Goal: Transaction & Acquisition: Purchase product/service

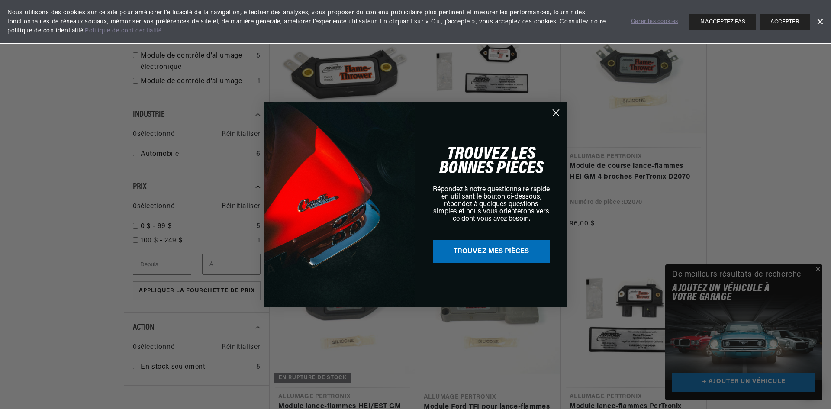
click at [819, 268] on div "Close dialog TROUVEZ LES BONNES PIÈCES Répondez à notre questionnaire rapide en…" at bounding box center [415, 204] width 831 height 409
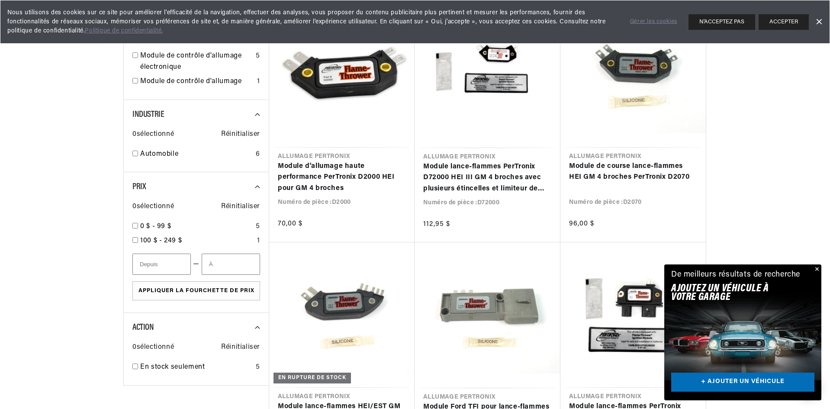
click at [817, 268] on button "Fermer" at bounding box center [816, 270] width 10 height 10
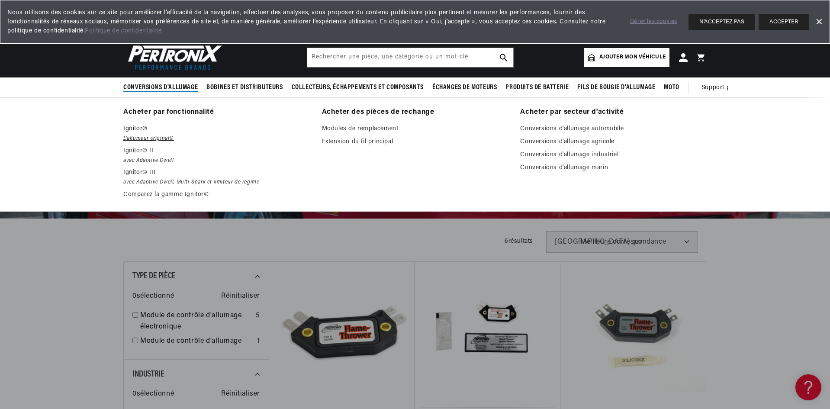
scroll to position [0, 1098]
click at [147, 195] on font "Comparez la gamme Ignitor©" at bounding box center [166, 194] width 86 height 6
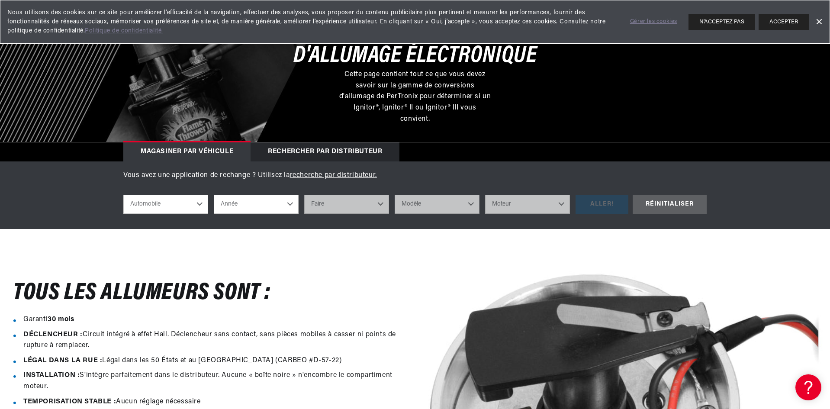
click at [198, 207] on select "Automobile Agricole Industriel Marin Moto" at bounding box center [165, 204] width 85 height 19
click at [123, 195] on select "Automobile Agricole Industriel Marin Moto" at bounding box center [165, 204] width 85 height 19
click at [290, 203] on select "Année 2022 2021 2020 2019 2018 2017 2016 2015 2014 2013 2012 2011 2010 2009 200…" at bounding box center [256, 204] width 85 height 19
select select "1971"
click at [214, 195] on select "Année 2022 2021 2020 2019 2018 2017 2016 2015 2014 2013 2012 2011 2010 2009 200…" at bounding box center [256, 204] width 85 height 19
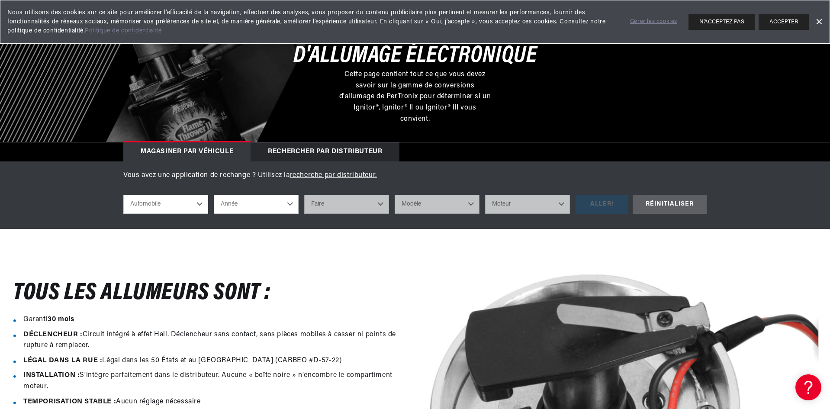
select select "1971"
click at [381, 205] on select "Faire Alfa Romeo American Motors Aston Martin Audi Austin Avanti BMW Buick Cadi…" at bounding box center [346, 204] width 85 height 19
select select "Fiat"
click at [304, 195] on select "Faire Alfa Romeo American Motors Aston Martin Audi Austin Avanti BMW Buick Cadi…" at bounding box center [346, 204] width 85 height 19
select select "Fiat"
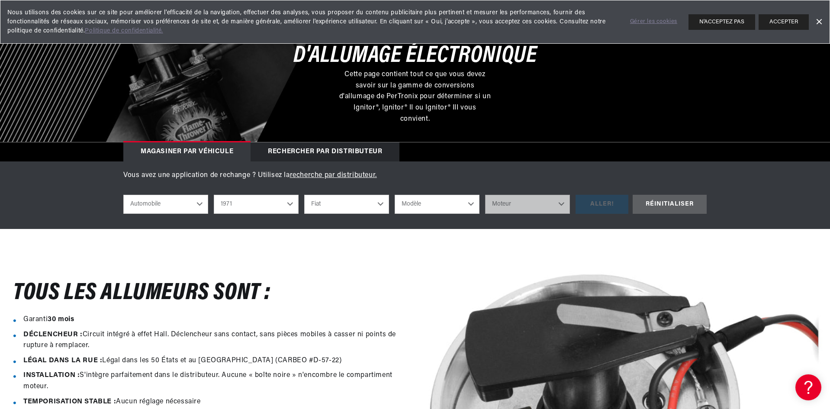
click at [472, 206] on select "Modèle 124 125 Berlina 125 Special 127 Berlina 128 850" at bounding box center [437, 204] width 85 height 19
select select "124"
click at [395, 195] on select "Modèle 124 125 Berlina 125 Special 127 Berlina 128 850" at bounding box center [437, 204] width 85 height 19
select select "124"
click at [562, 204] on select "Moteur 4" at bounding box center [527, 204] width 85 height 19
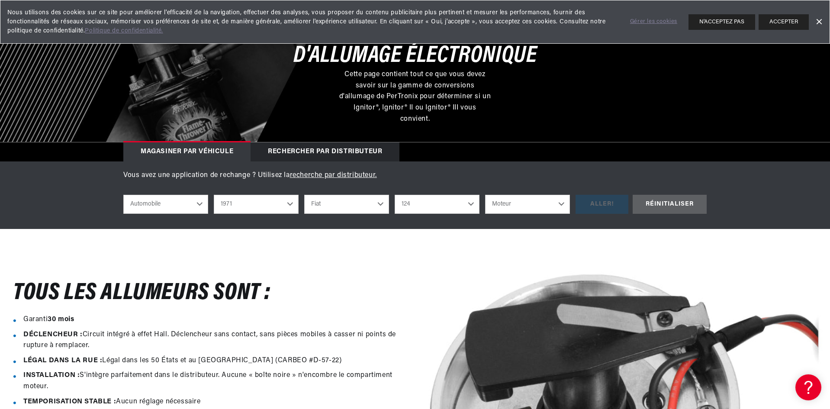
select select "4"
click at [485, 195] on select "Moteur 4" at bounding box center [527, 204] width 85 height 19
select select "4"
click at [601, 201] on div "ALLER!" at bounding box center [602, 204] width 53 height 19
click at [471, 205] on select "124 125 Berlina 125 Spécial 127 Berlina 128 850" at bounding box center [437, 204] width 85 height 19
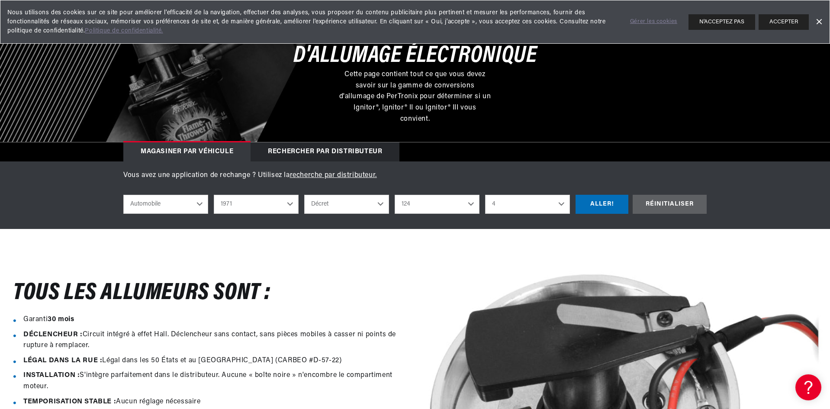
scroll to position [0, 549]
click at [291, 204] on select "2022 2021 2020 2019 2018 2017 2016 2015 2014 2013 2012 2011 2010 2009 2008 2007…" at bounding box center [256, 204] width 85 height 19
click at [214, 195] on select "2022 2021 2020 2019 2018 2017 2016 2015 2014 2013 2012 2011 2010 2009 2008 2007…" at bounding box center [256, 204] width 85 height 19
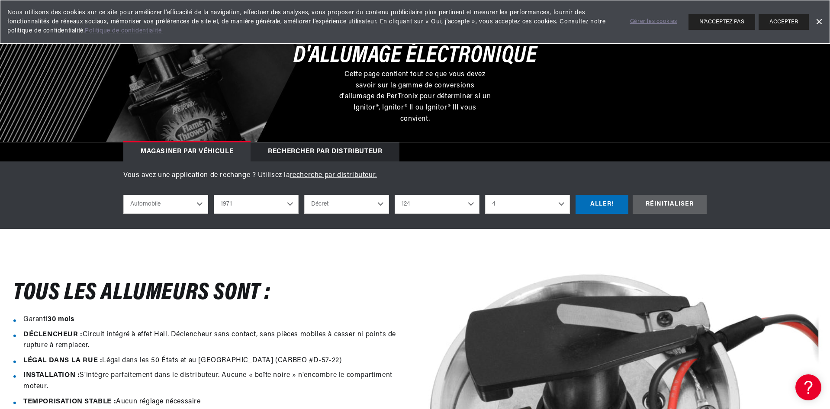
click at [379, 206] on select "Alfa Romeo Moteurs américains Aston Martin Audi Austin Avanti BMW Buick Cadilla…" at bounding box center [346, 204] width 85 height 19
click at [304, 195] on select "Alfa Romeo Moteurs américains Aston Martin Audi Austin Avanti BMW Buick Cadilla…" at bounding box center [346, 204] width 85 height 19
select select "Volkswagen"
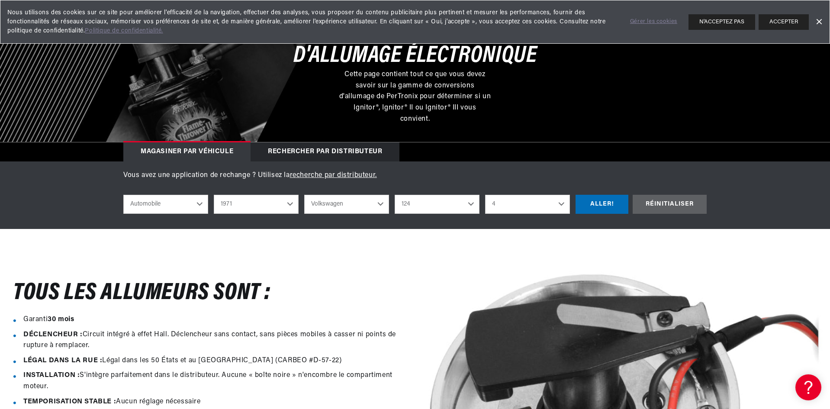
select select "Modèle"
select select "Moteur"
click at [471, 205] on select "Model 411 Beetle Fastback Karmann Ghia Squareback Super Beetle" at bounding box center [437, 204] width 85 height 19
select select "Beetle"
click at [395, 195] on select "Model 411 Beetle Fastback Karmann Ghia Squareback Super Beetle" at bounding box center [437, 204] width 85 height 19
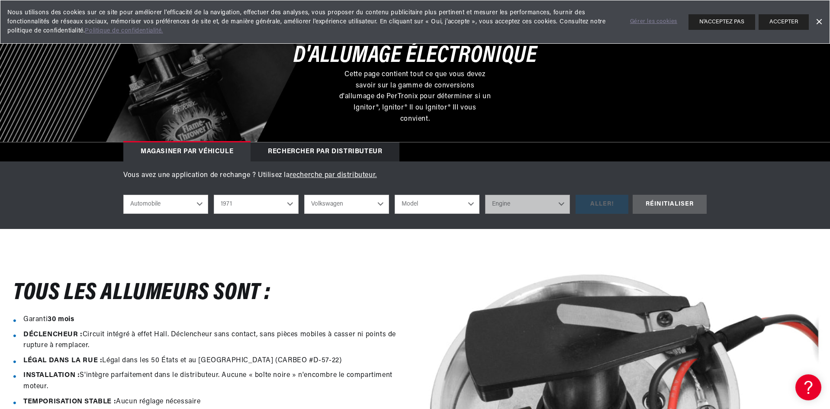
select select "Beetle"
click at [559, 203] on select "Engine 1.5L 1.6L 4" at bounding box center [527, 204] width 85 height 19
select select "1.6L"
click at [485, 195] on select "Engine 1.5L 1.6L 4" at bounding box center [527, 204] width 85 height 19
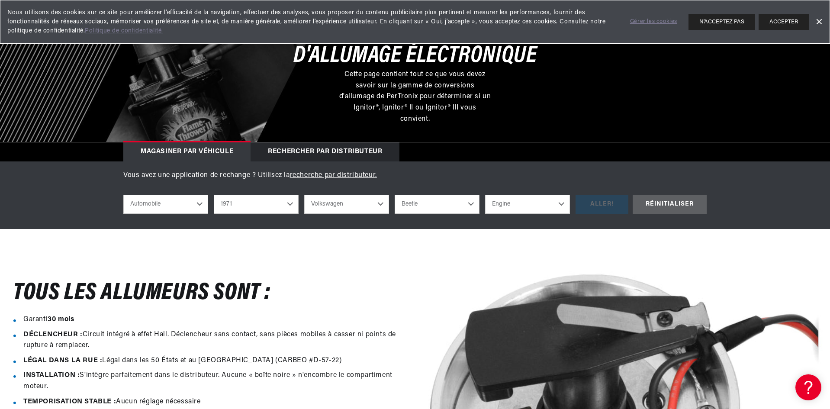
select select "1.6L"
click at [601, 210] on div "ALLER!" at bounding box center [602, 204] width 53 height 19
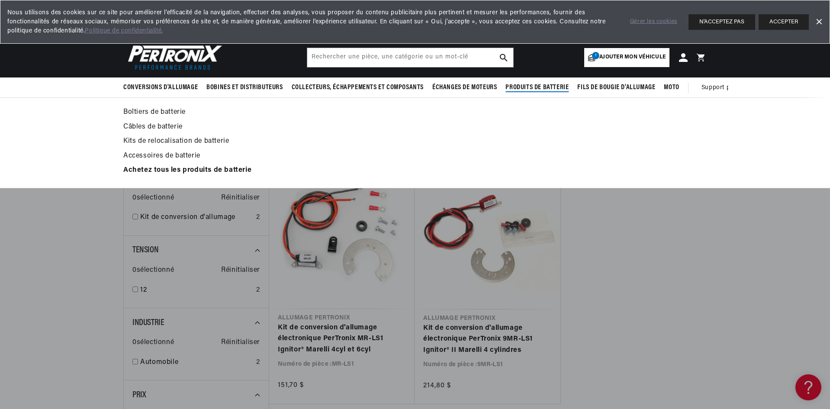
scroll to position [0, 549]
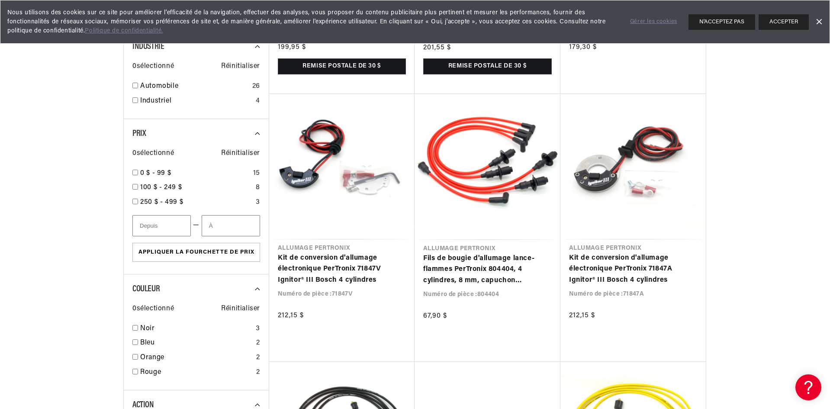
scroll to position [0, 1098]
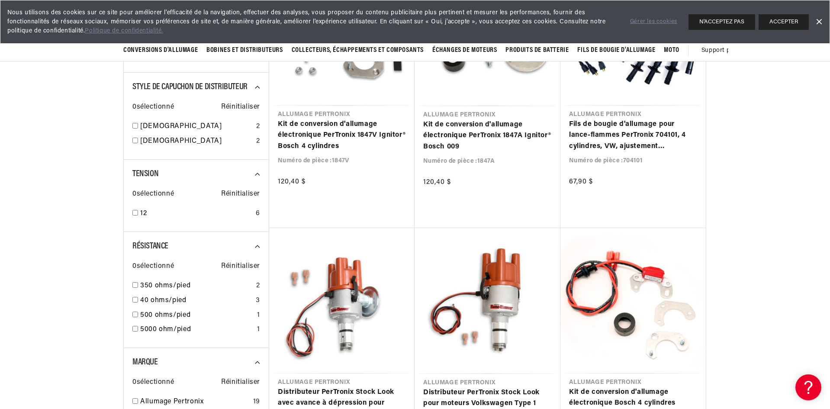
scroll to position [173, 0]
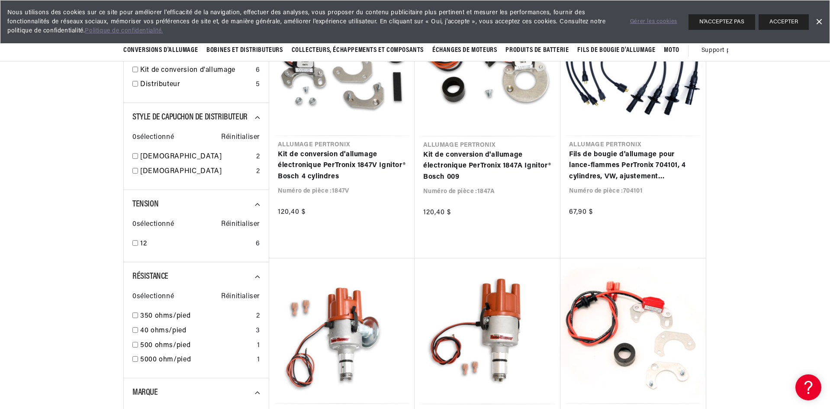
click at [822, 21] on link "Supprimer la bannière" at bounding box center [819, 22] width 13 height 13
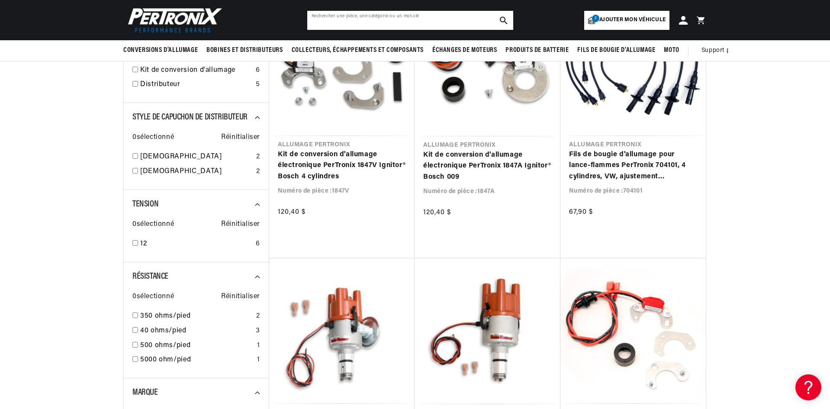
click at [401, 25] on input "text" at bounding box center [410, 20] width 206 height 19
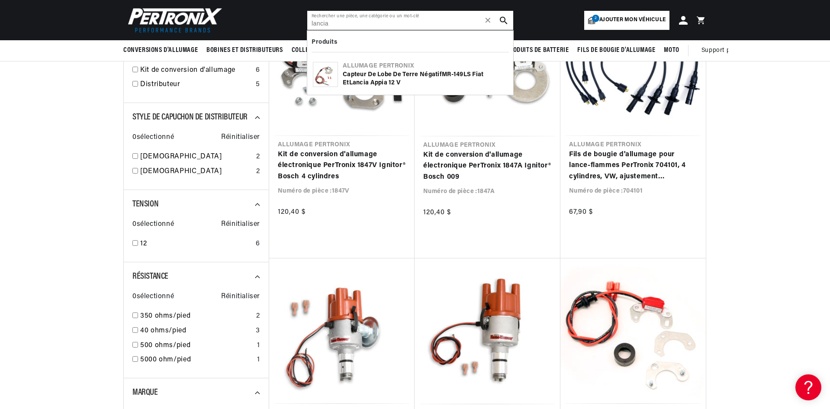
scroll to position [0, 549]
type input "lancia"
click at [356, 75] on font "Capteur de lobe de terre négatif" at bounding box center [392, 74] width 99 height 6
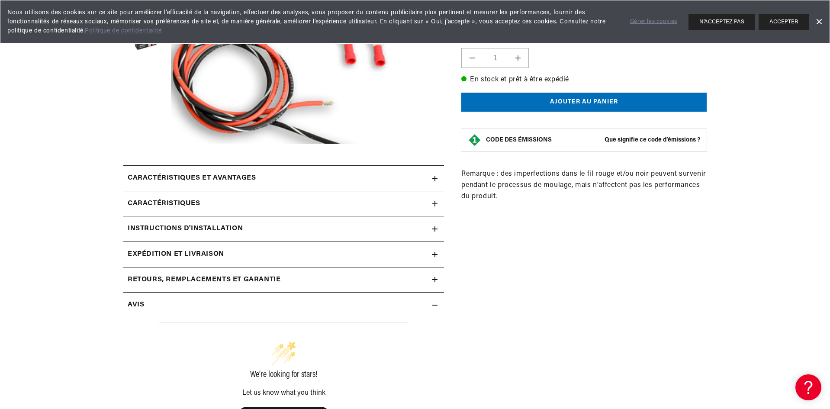
scroll to position [303, 0]
